Goal: Task Accomplishment & Management: Use online tool/utility

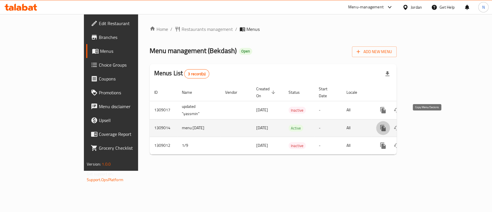
click at [387, 125] on icon "more" at bounding box center [383, 128] width 7 height 7
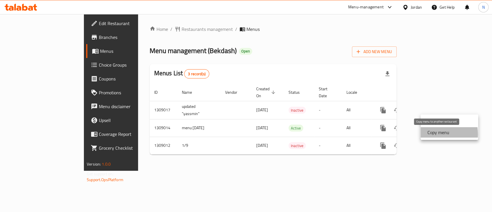
click at [431, 134] on strong "Copy menu" at bounding box center [439, 132] width 22 height 7
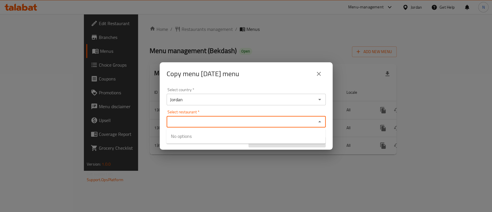
click at [226, 125] on input "Select restaurant   *" at bounding box center [241, 122] width 146 height 8
paste input "683288"
type input "683288"
paste input "739982"
type input "739982"
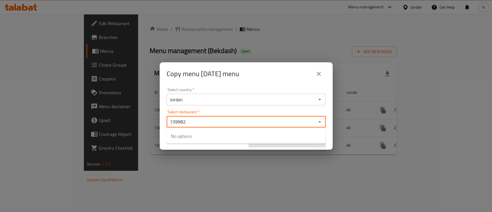
click at [208, 120] on input "739982" at bounding box center [241, 122] width 146 height 8
paste input "Bekdash Al Salt, Al Ahlieh Uni"
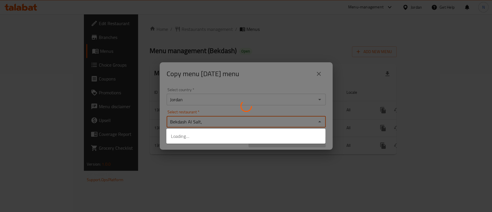
type input "Bekdash Al Salt"
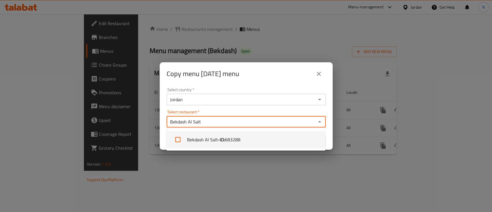
click at [234, 140] on span "683288" at bounding box center [233, 139] width 16 height 7
checkbox input "true"
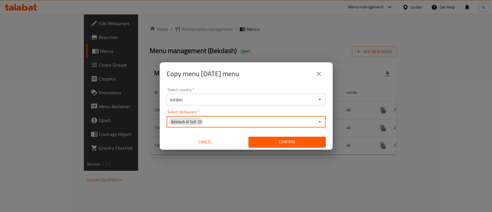
click at [280, 142] on span "Confirm" at bounding box center [287, 141] width 68 height 7
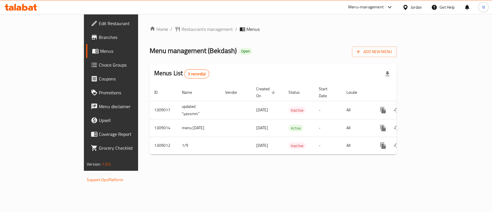
click at [21, 6] on icon at bounding box center [21, 7] width 33 height 7
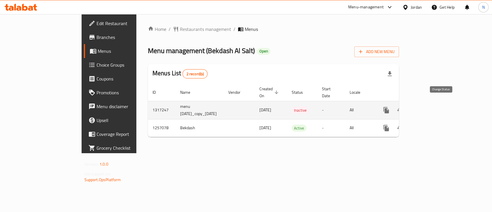
click at [404, 107] on icon "enhanced table" at bounding box center [400, 110] width 7 height 7
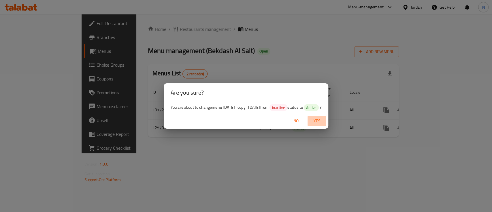
click at [319, 121] on span "Yes" at bounding box center [317, 120] width 14 height 7
